Goal: Navigation & Orientation: Find specific page/section

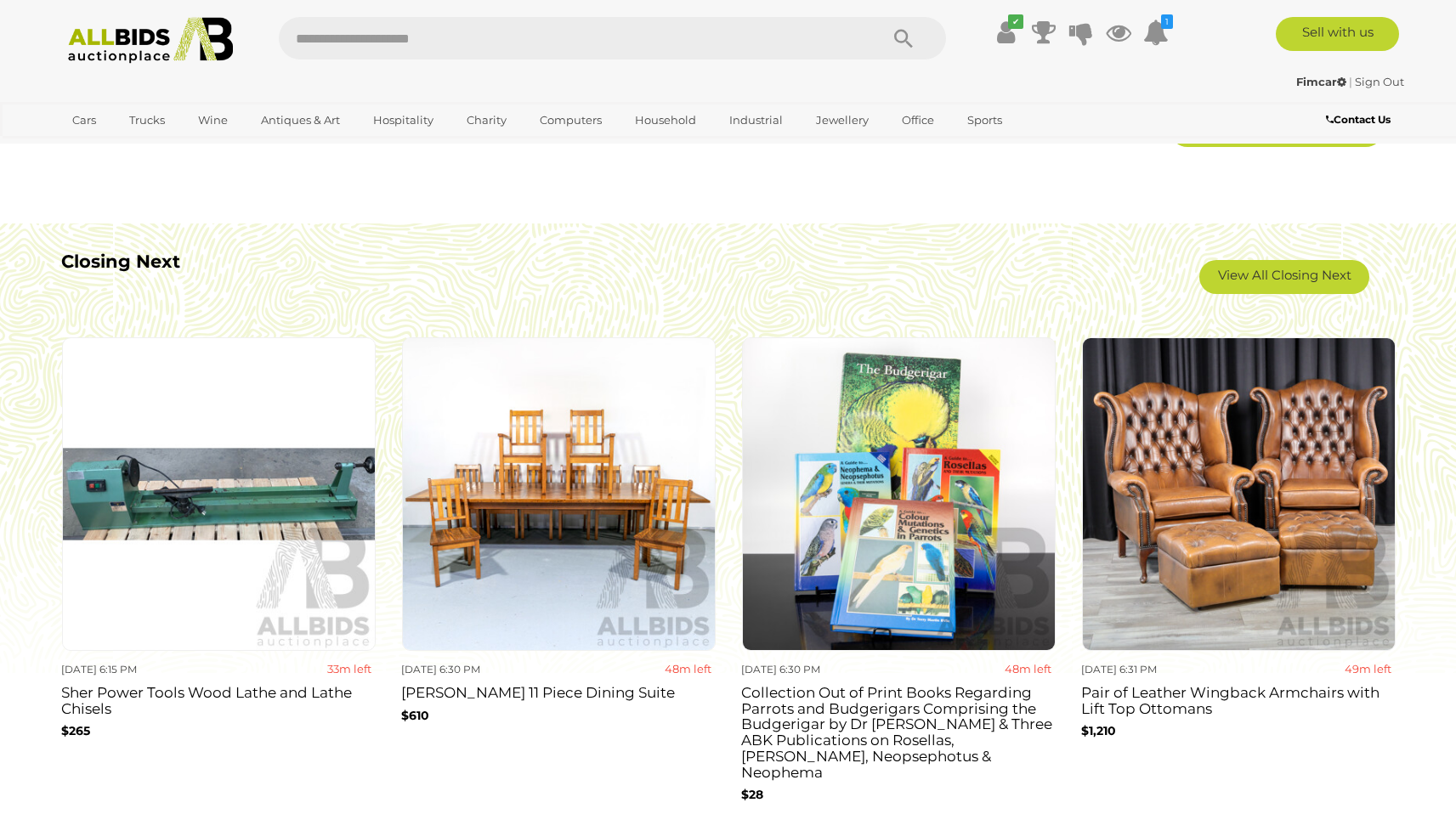
scroll to position [1471, 0]
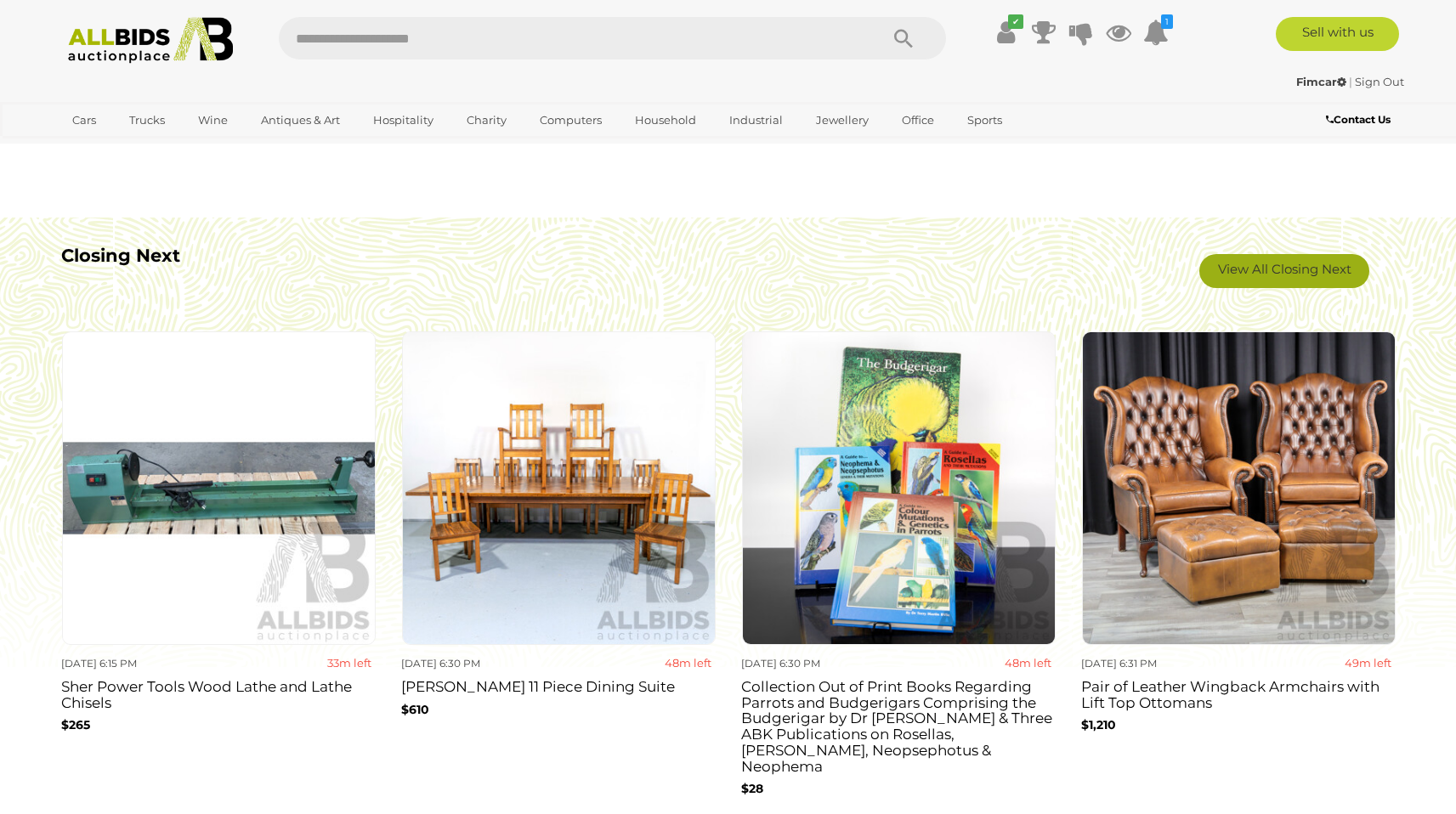
click at [1245, 258] on link "View All Closing Next" at bounding box center [1284, 271] width 170 height 34
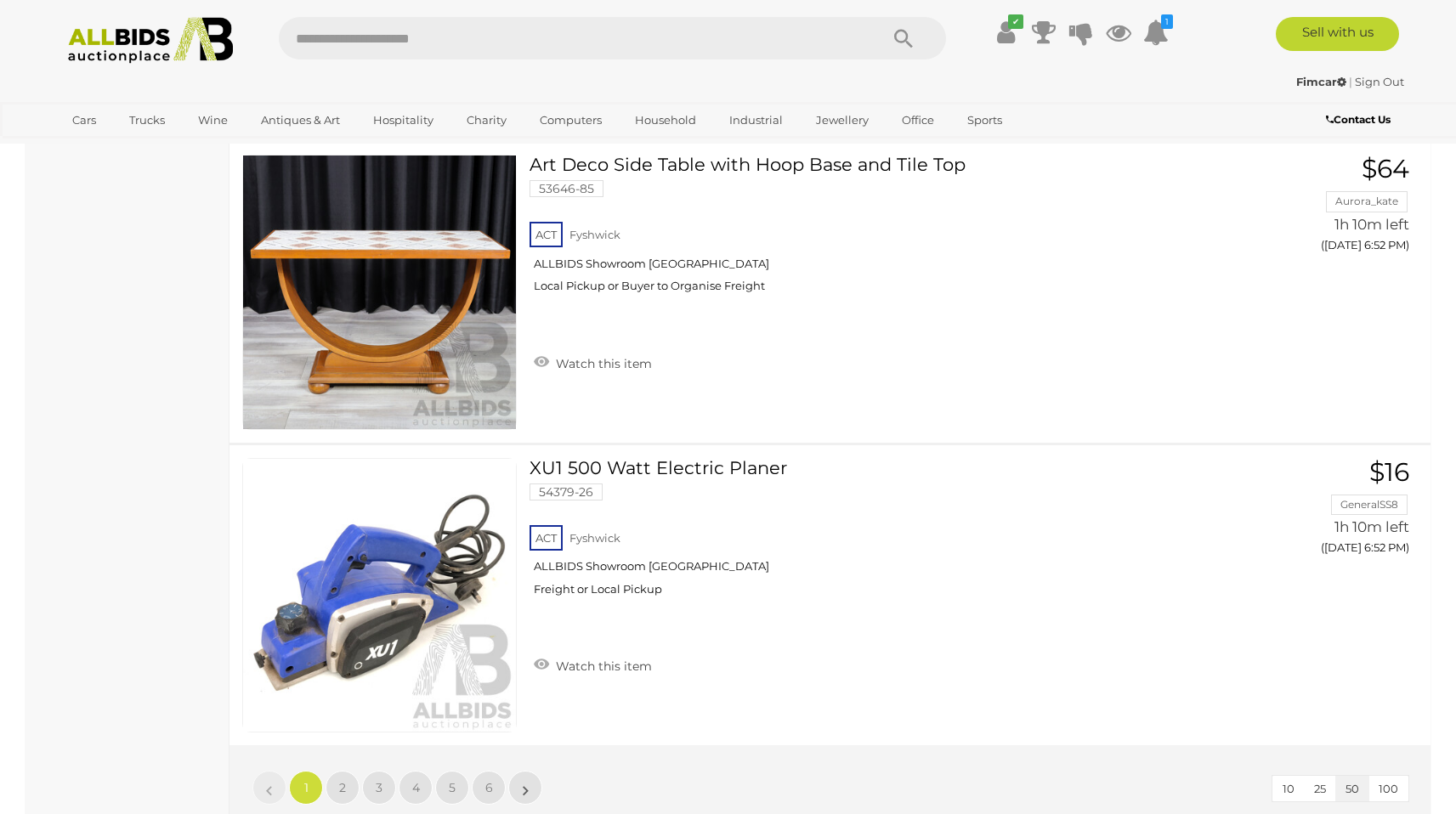
scroll to position [15068, 0]
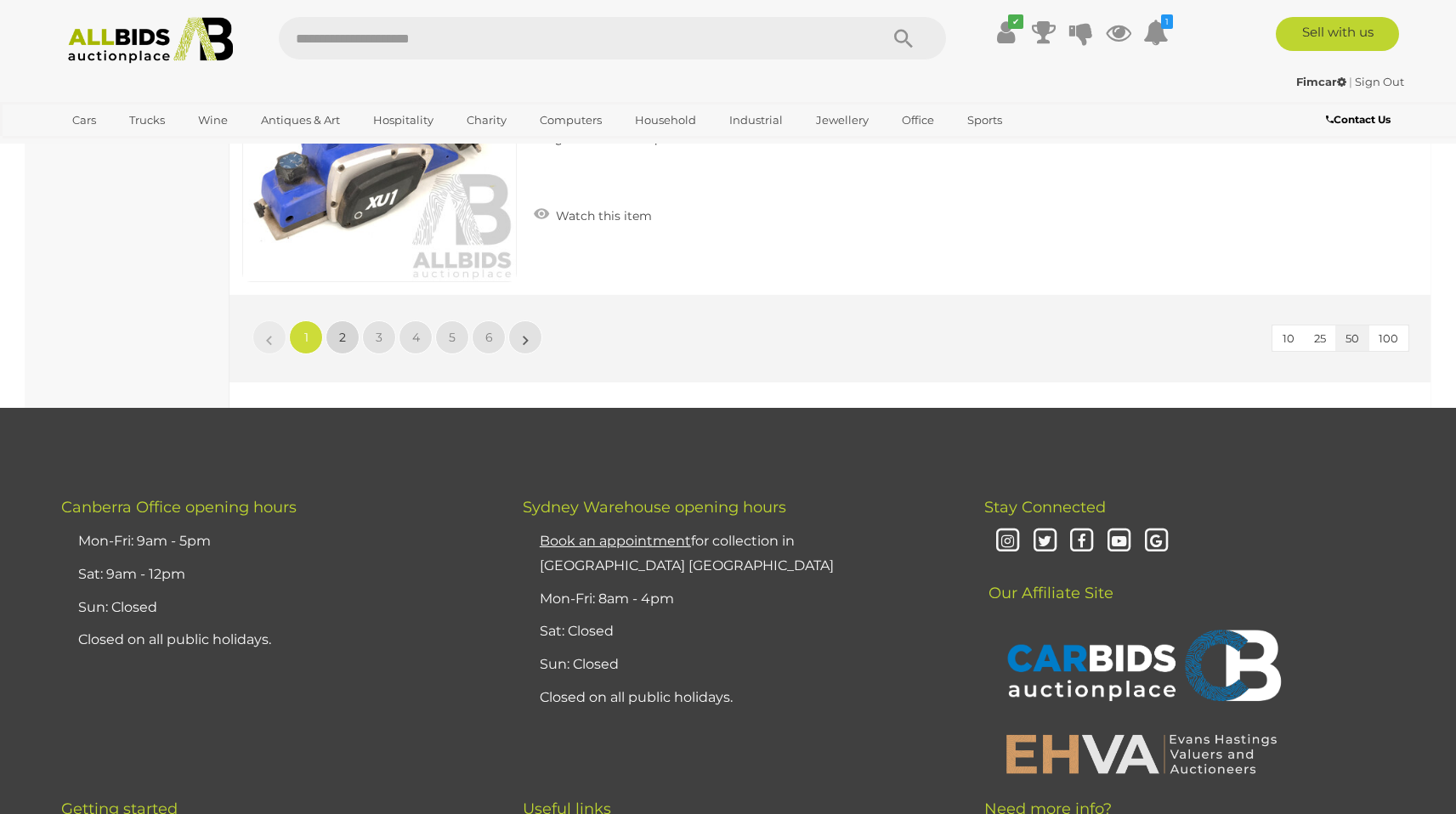
click at [347, 342] on link "2" at bounding box center [343, 337] width 34 height 34
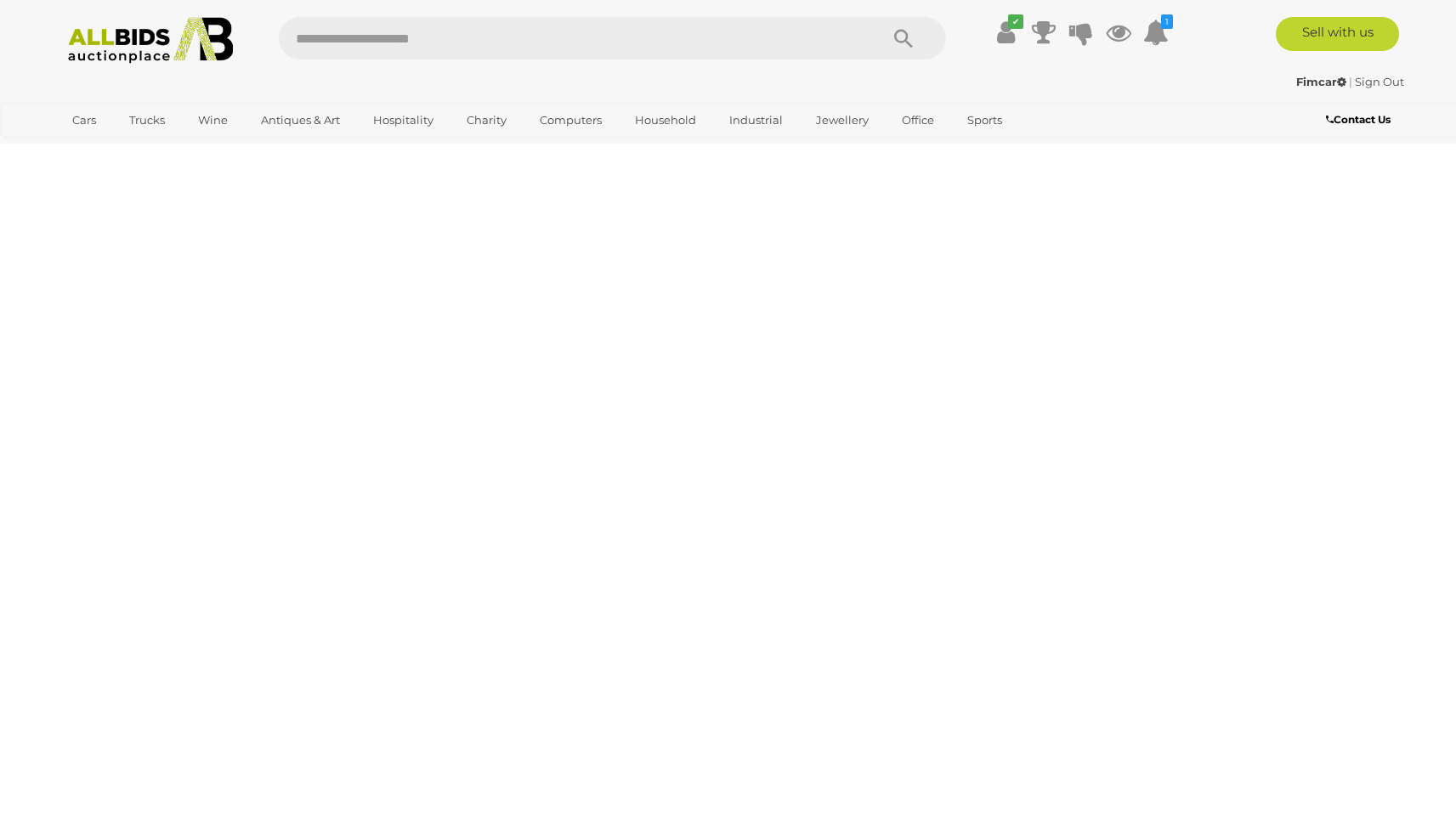
scroll to position [58, 0]
